Goal: Task Accomplishment & Management: Use online tool/utility

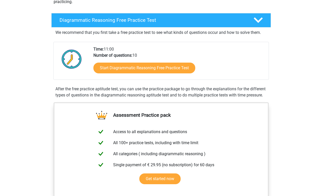
scroll to position [89, 0]
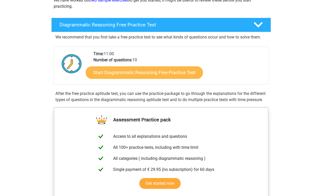
click at [152, 72] on link "Start Diagrammatic Reasoning Free Practice Test" at bounding box center [144, 72] width 117 height 12
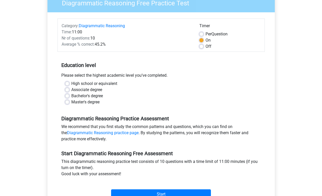
scroll to position [55, 0]
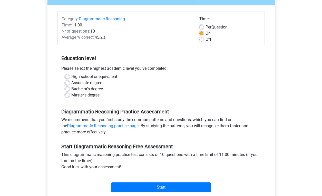
click at [91, 83] on label "Associate degree" at bounding box center [86, 83] width 31 height 6
click at [69, 83] on input "Associate degree" at bounding box center [67, 82] width 4 height 5
radio input "true"
click at [95, 77] on label "High school or equivalent" at bounding box center [94, 77] width 46 height 6
click at [69, 77] on input "High school or equivalent" at bounding box center [67, 76] width 4 height 5
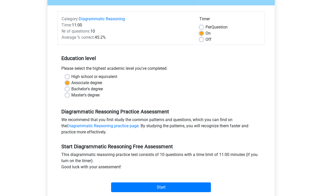
radio input "true"
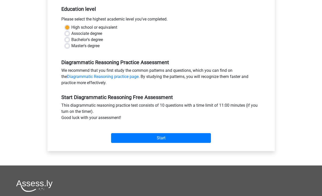
scroll to position [107, 0]
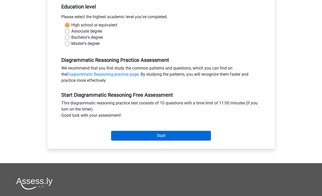
click at [155, 139] on input "Start" at bounding box center [161, 136] width 100 height 10
